Goal: Check status: Check status

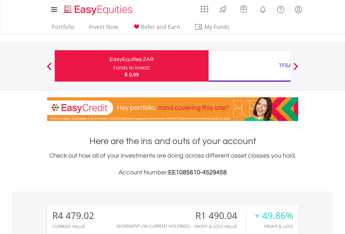
scroll to position [67, 109]
click at [113, 66] on div "Funds to invest:" at bounding box center [131, 67] width 37 height 7
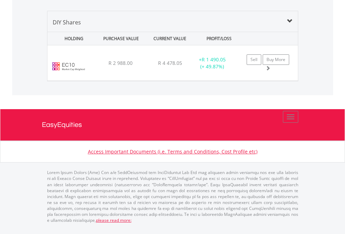
scroll to position [776, 0]
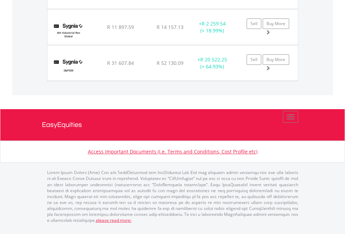
scroll to position [67, 109]
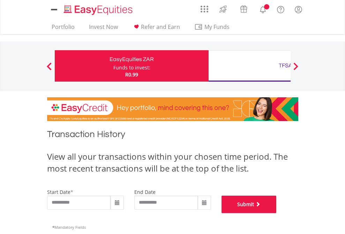
click at [276, 213] on button "Submit" at bounding box center [248, 204] width 55 height 17
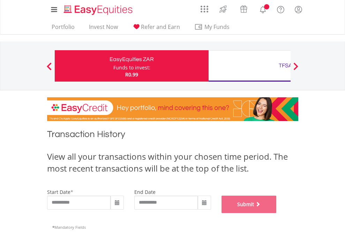
scroll to position [283, 0]
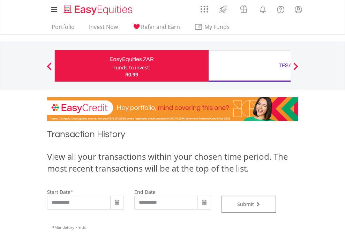
click at [249, 66] on div "TFSA" at bounding box center [285, 66] width 145 height 10
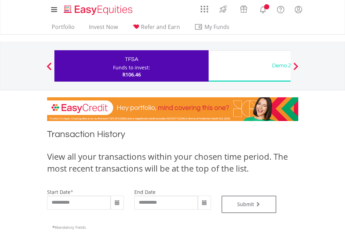
type input "**********"
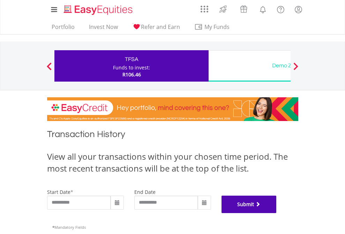
click at [276, 213] on button "Submit" at bounding box center [248, 204] width 55 height 17
